Goal: Task Accomplishment & Management: Complete application form

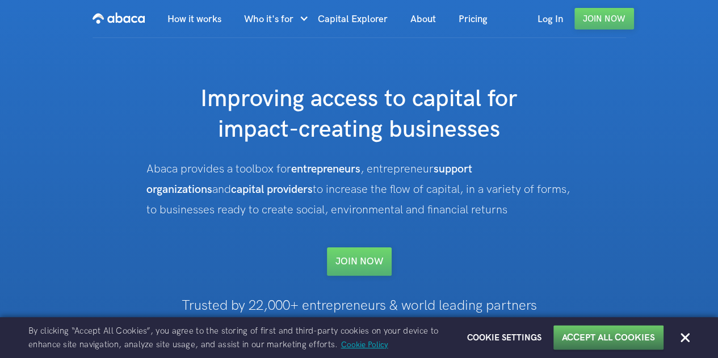
click at [648, 342] on button "Accept All Cookies" at bounding box center [608, 337] width 93 height 12
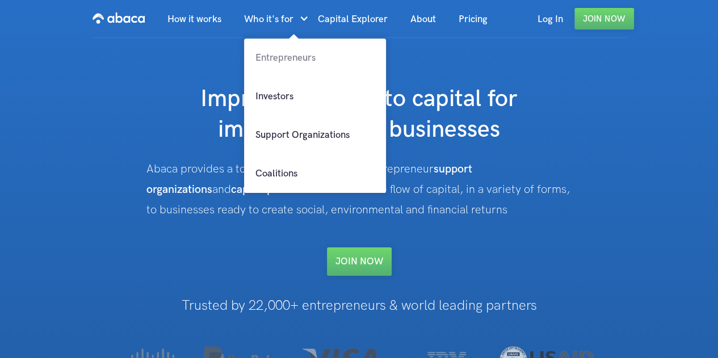
click at [274, 49] on link "Entrepreneurs" at bounding box center [315, 58] width 142 height 39
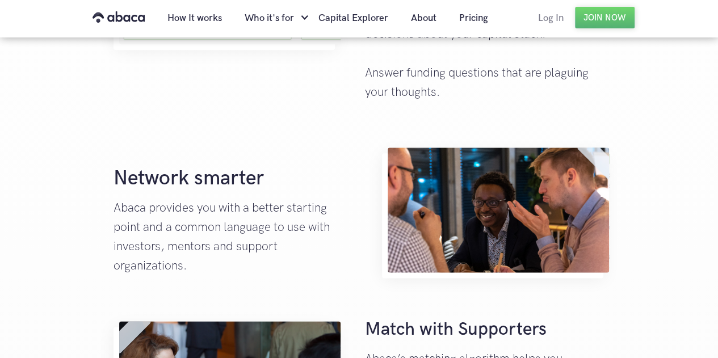
scroll to position [454, 0]
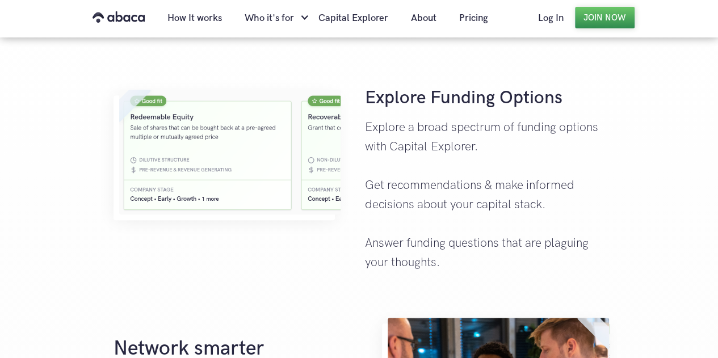
click at [596, 22] on link "Join Now" at bounding box center [605, 18] width 60 height 22
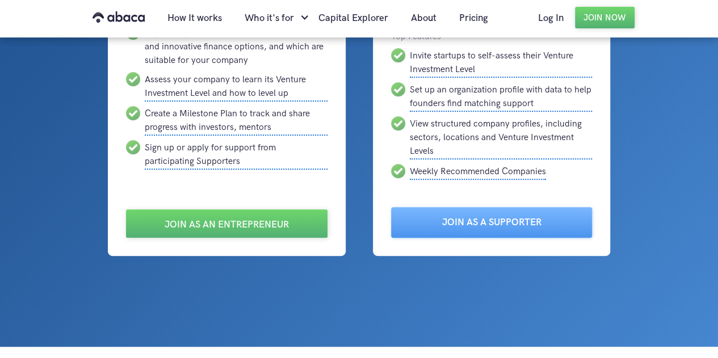
scroll to position [227, 0]
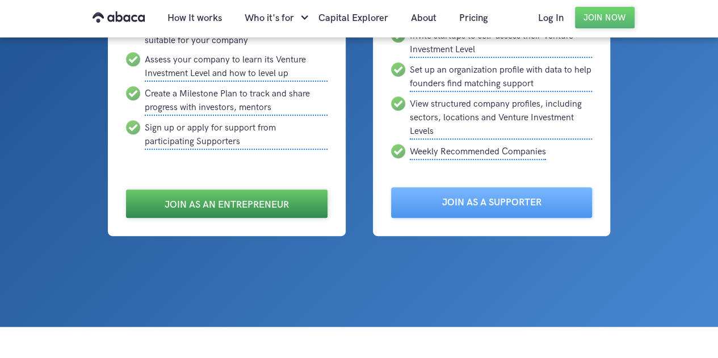
click at [204, 203] on link "Join as an Entrepreneur" at bounding box center [226, 204] width 201 height 28
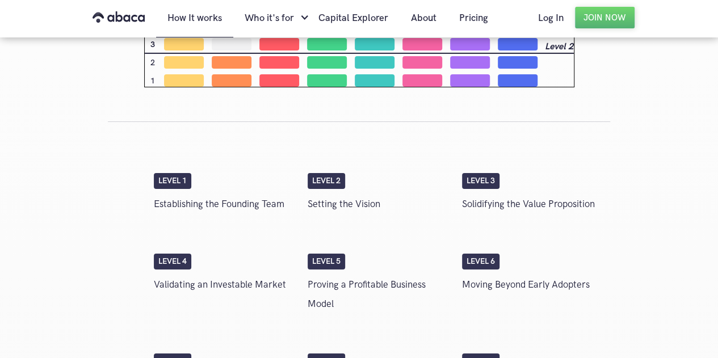
scroll to position [2051, 0]
